Goal: Find specific page/section: Find specific page/section

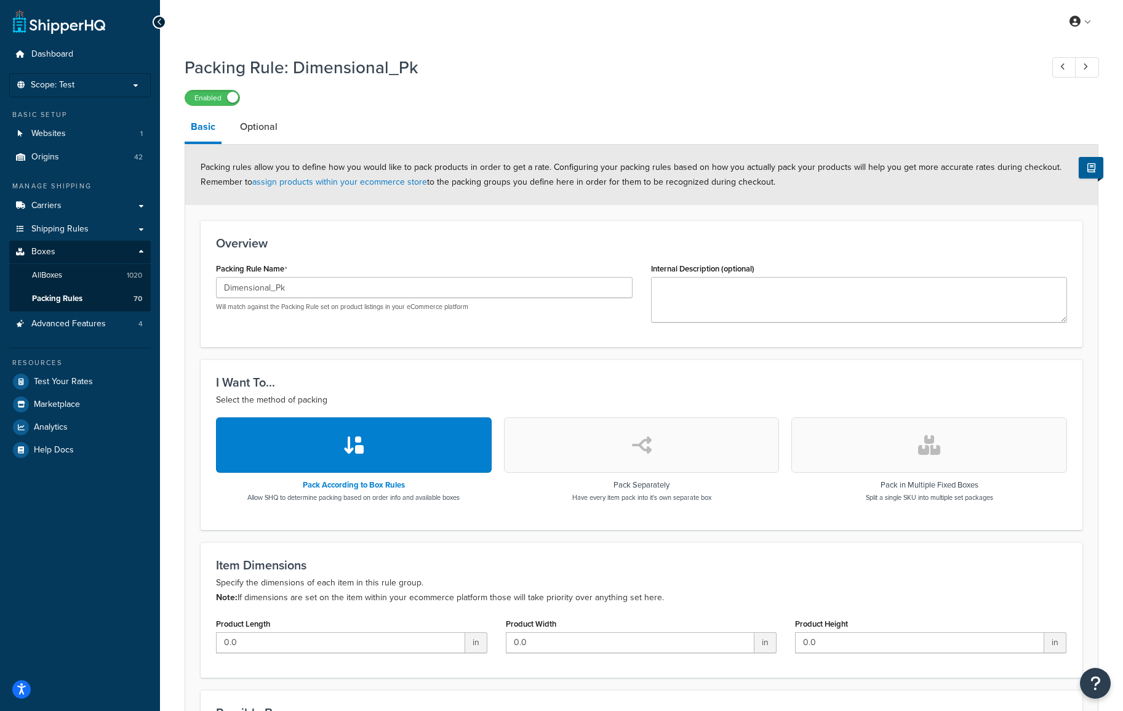
click at [484, 23] on div "My Profile Billing Global Settings Contact Us Logout" at bounding box center [641, 21] width 963 height 43
click at [71, 275] on link "All Boxes 1020" at bounding box center [80, 275] width 142 height 23
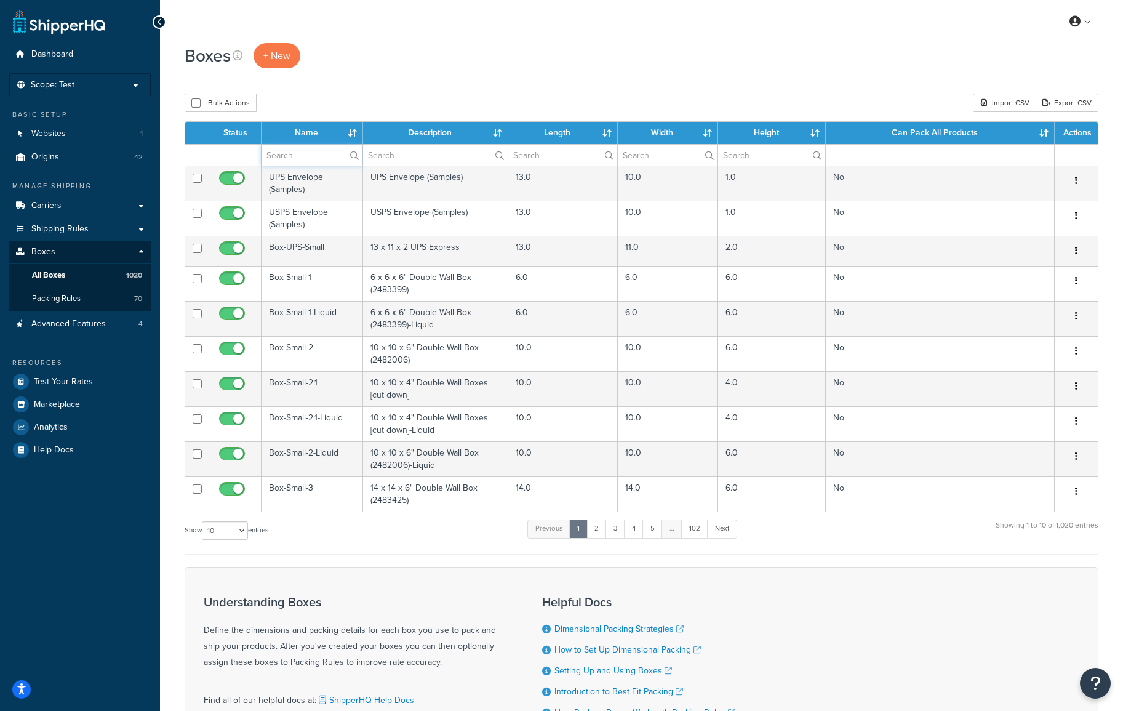
click at [304, 159] on input "text" at bounding box center [311, 155] width 101 height 21
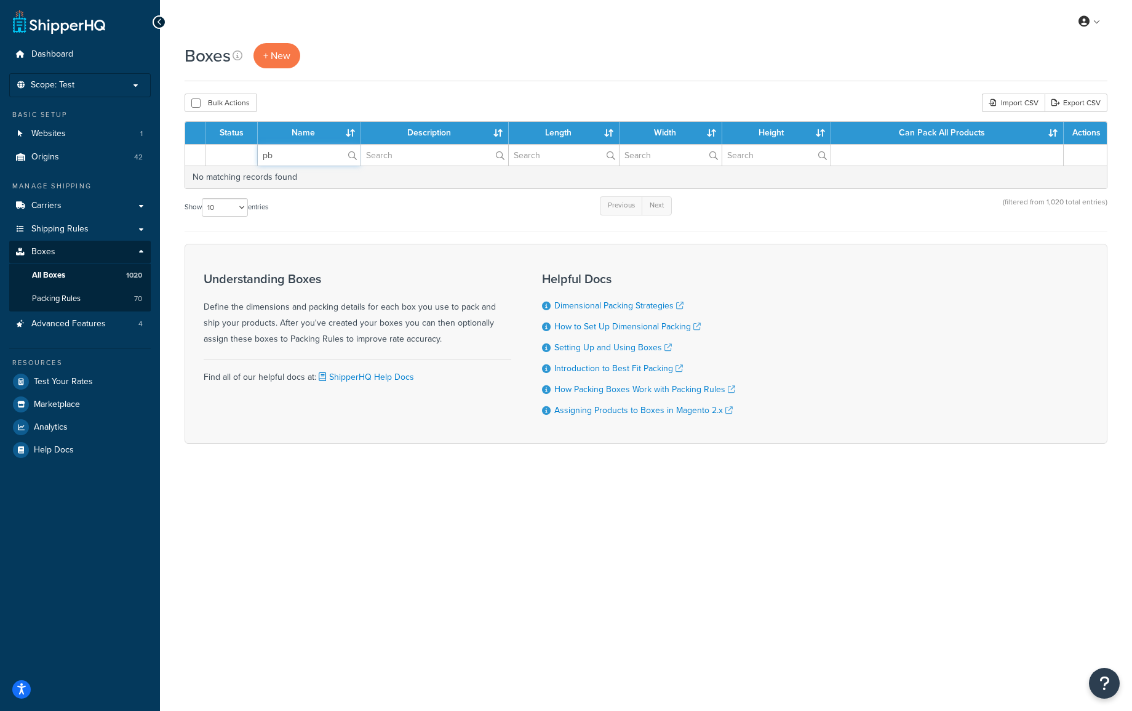
type input "p"
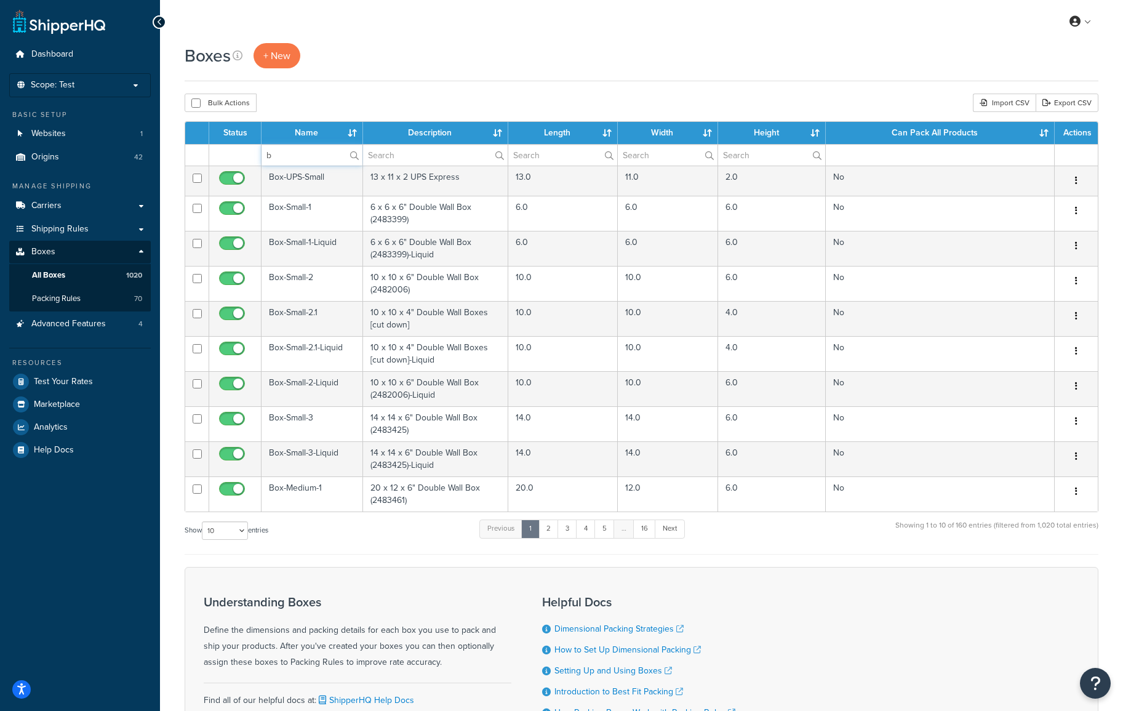
type input "b"
click at [410, 89] on div "Boxes + New Bulk Actions Duplicate [GEOGRAPHIC_DATA] Import CSV Export CSV Cont…" at bounding box center [641, 426] width 963 height 767
click at [290, 159] on input "b" at bounding box center [311, 155] width 101 height 21
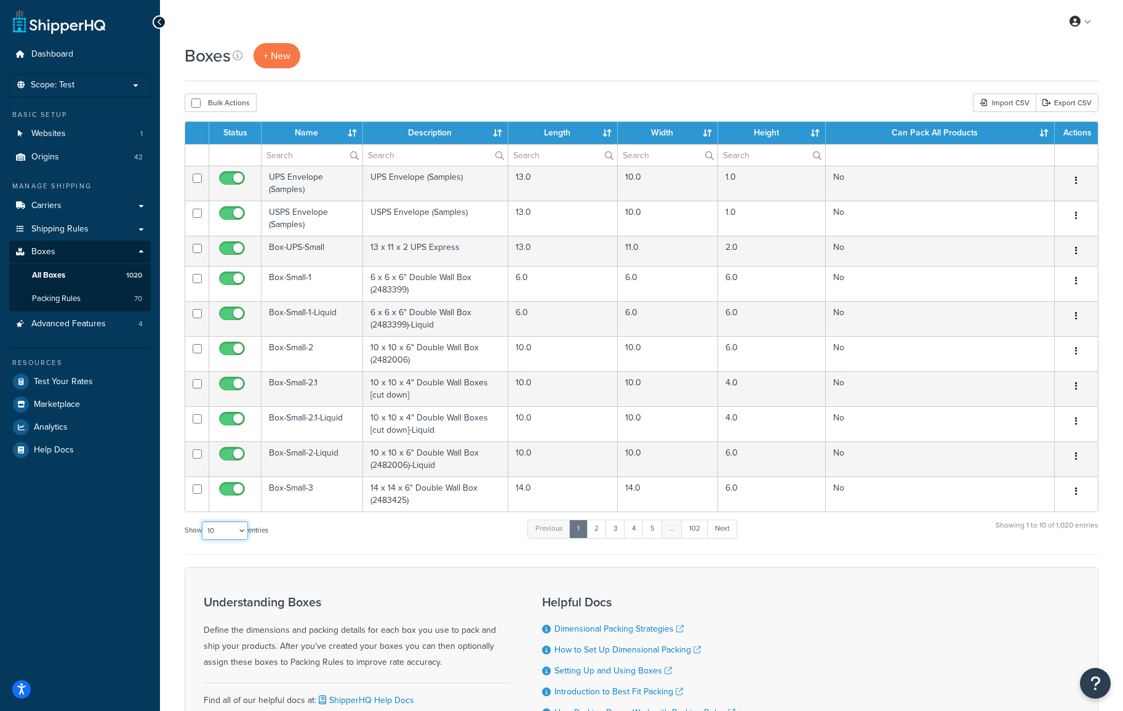
click at [242, 528] on select "10 15 25 50 100 1000" at bounding box center [225, 530] width 46 height 18
select select "1000"
click at [203, 522] on select "10 15 25 50 100 1000" at bounding box center [225, 530] width 46 height 18
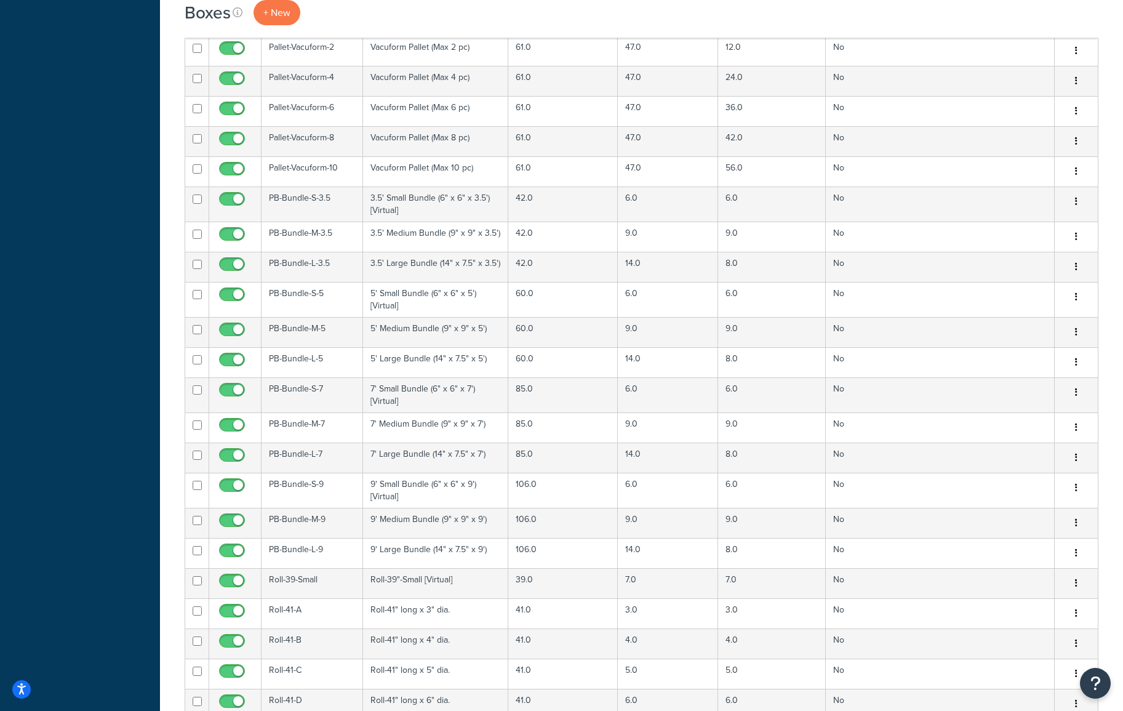
scroll to position [8613, 0]
